Goal: Check status: Check status

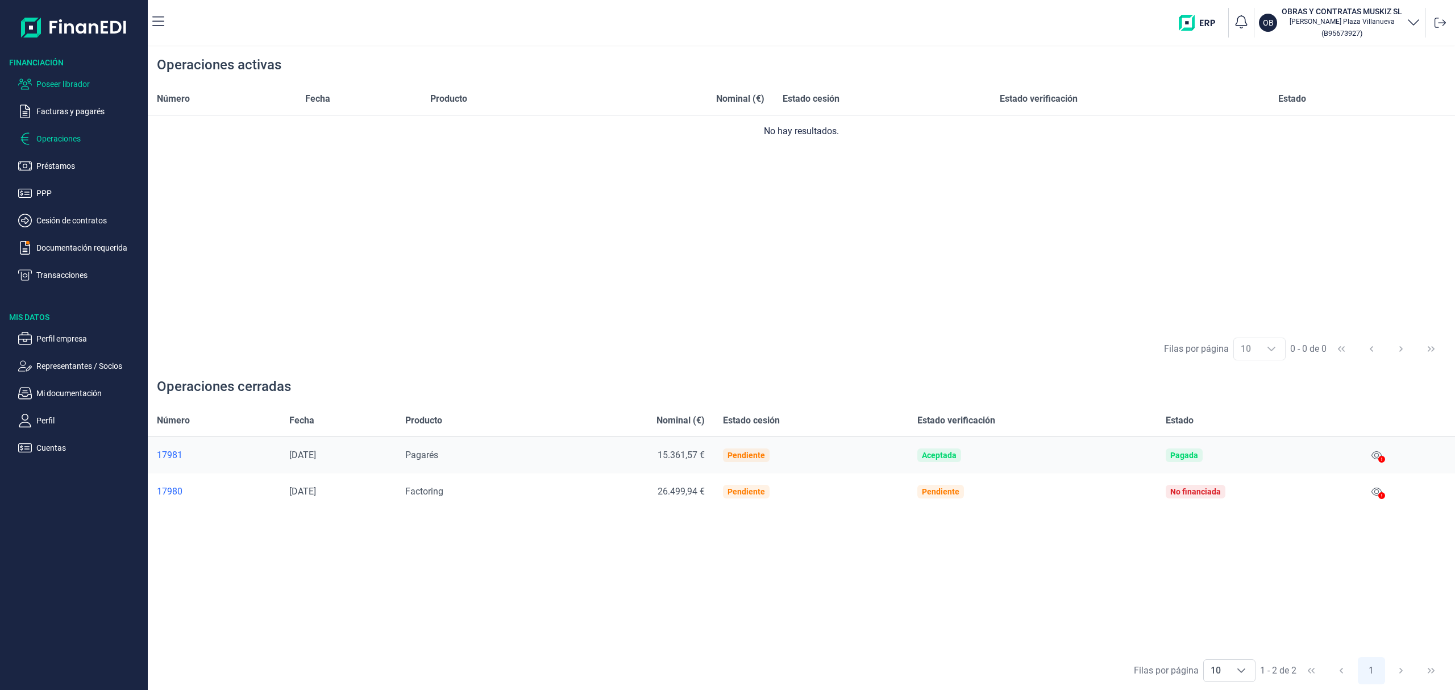
click at [90, 85] on p "Poseer librador" at bounding box center [89, 84] width 107 height 14
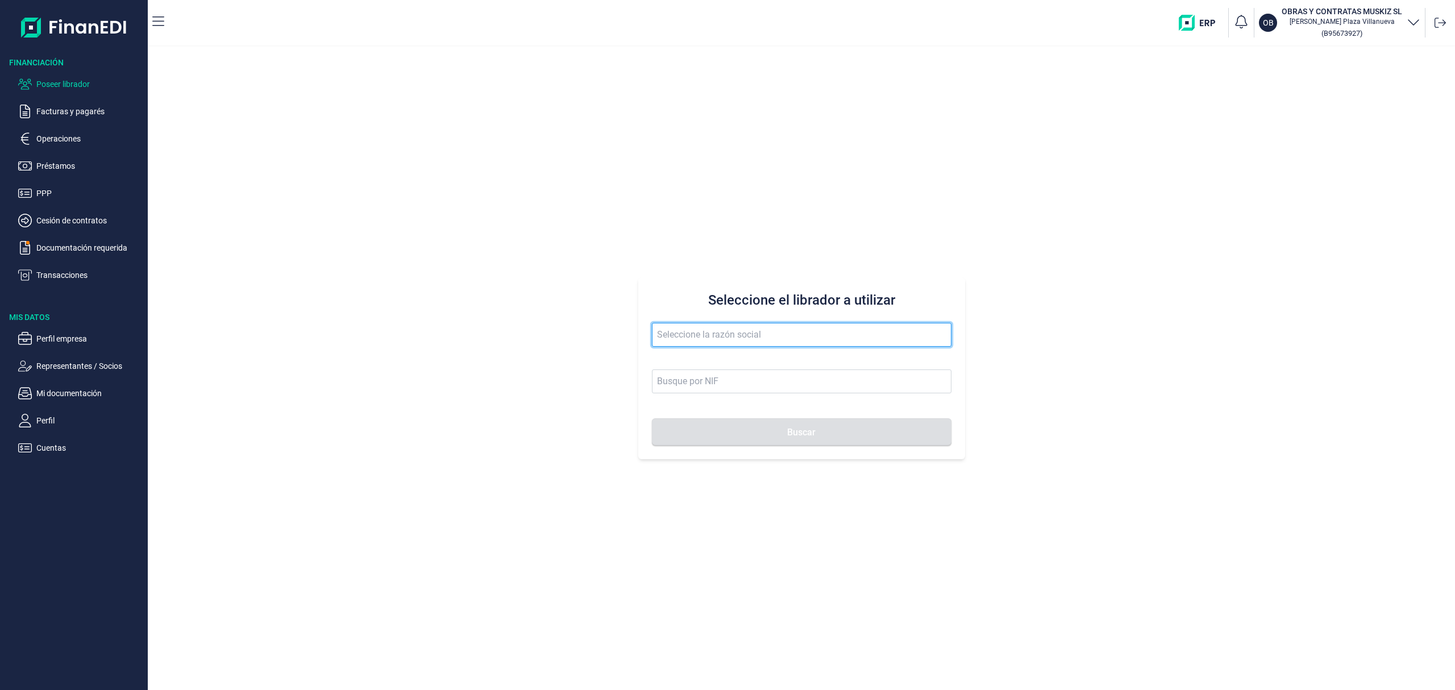
click at [739, 327] on input "text" at bounding box center [801, 335] width 299 height 24
drag, startPoint x: 764, startPoint y: 365, endPoint x: 778, endPoint y: 434, distance: 70.8
click at [764, 365] on li "HORTICOLA LA RAMBLA SL" at bounding box center [801, 363] width 299 height 23
type input "HORTICOLA LA RAMBLA SL"
type input "B04864427"
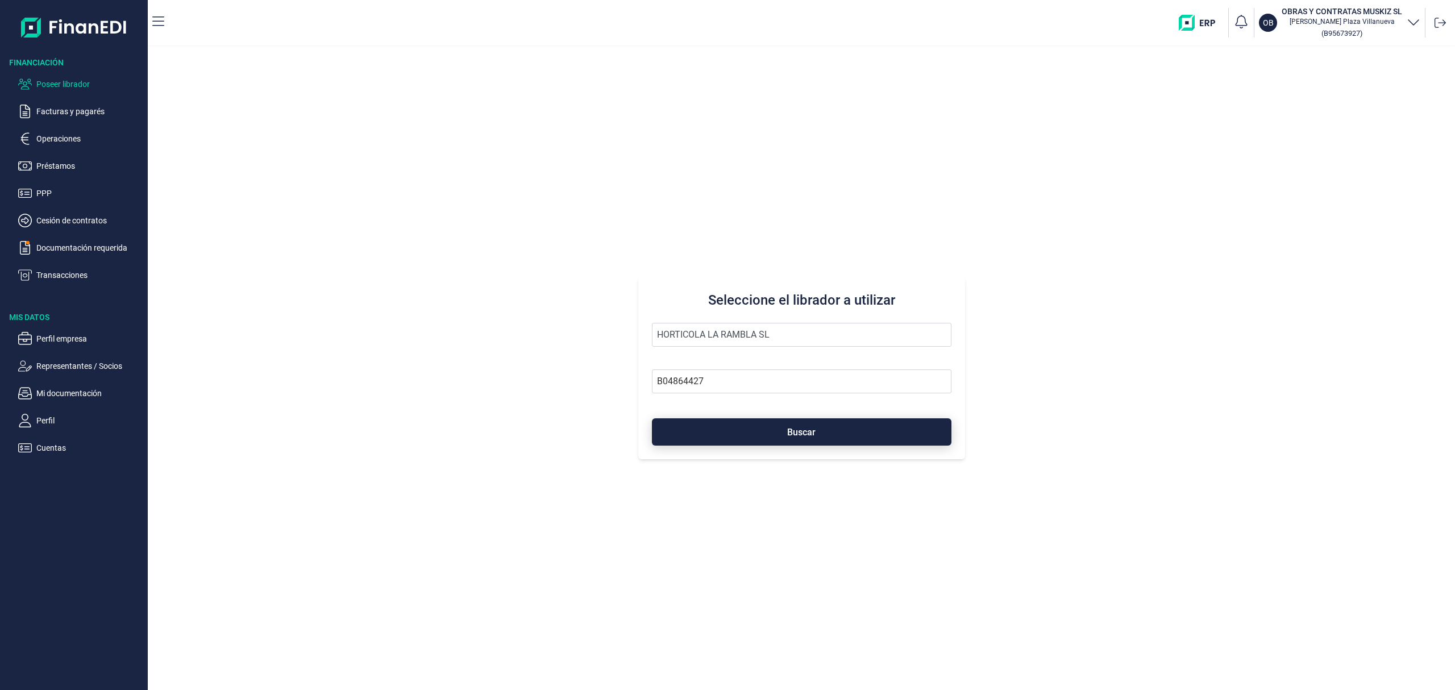
click at [778, 434] on button "Buscar" at bounding box center [801, 431] width 299 height 27
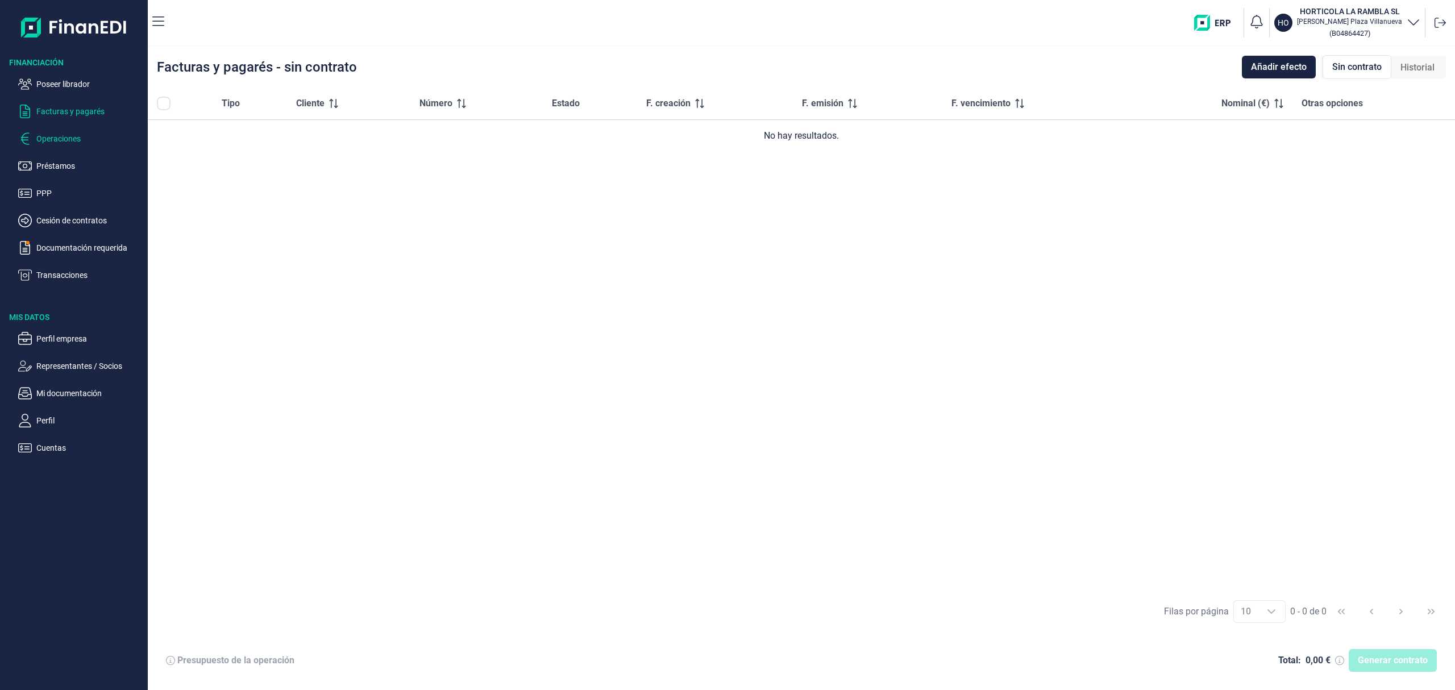
click at [76, 137] on p "Operaciones" at bounding box center [89, 139] width 107 height 14
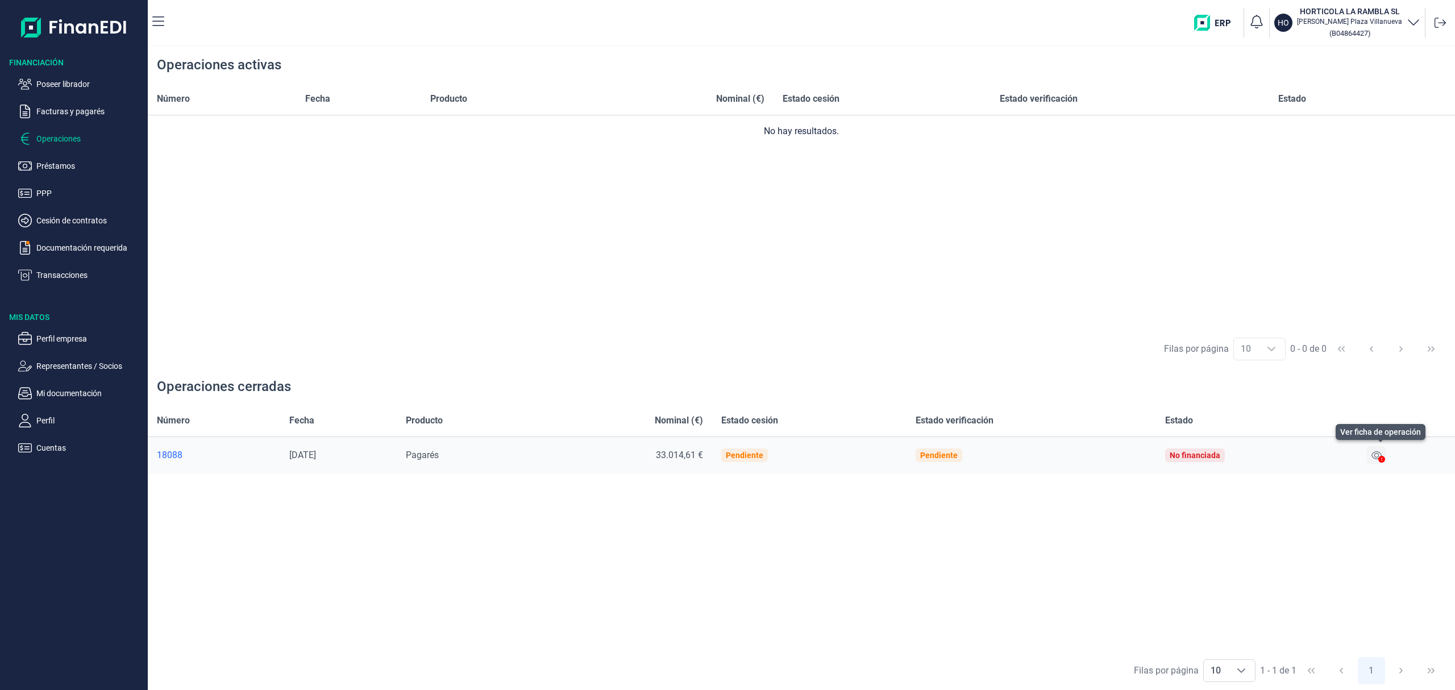
click at [1380, 458] on icon at bounding box center [1376, 455] width 10 height 9
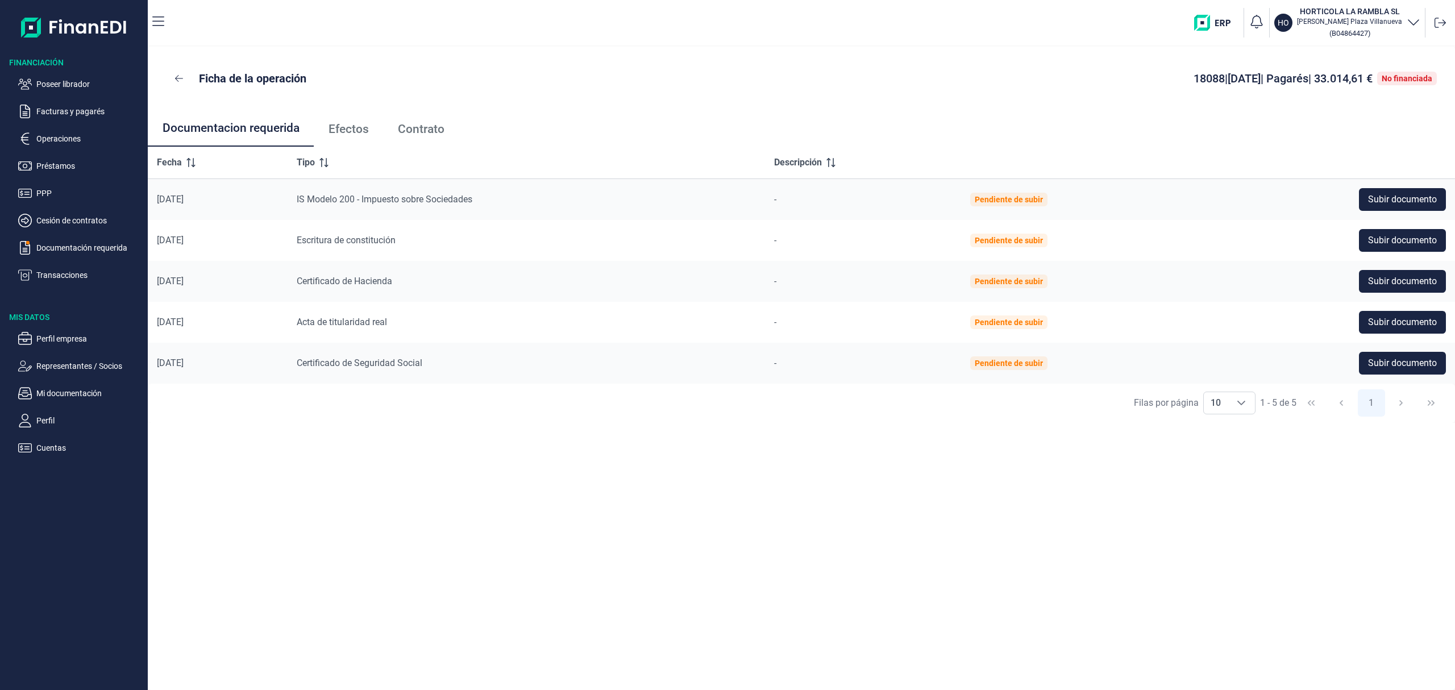
click at [351, 124] on span "Efectos" at bounding box center [348, 129] width 40 height 12
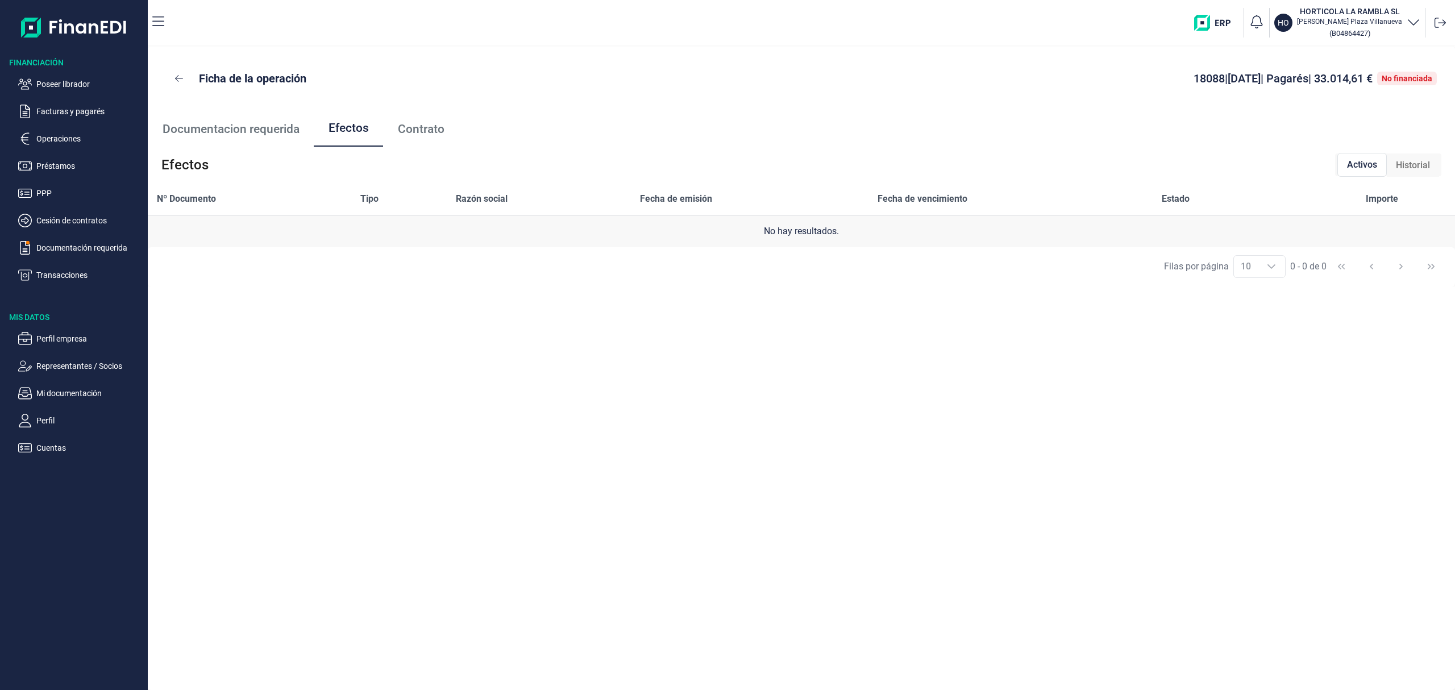
click at [1407, 167] on span "Historial" at bounding box center [1412, 166] width 34 height 14
